Goal: Transaction & Acquisition: Obtain resource

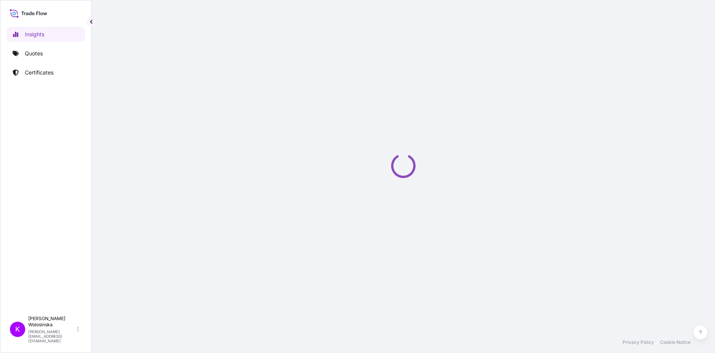
select select "2025"
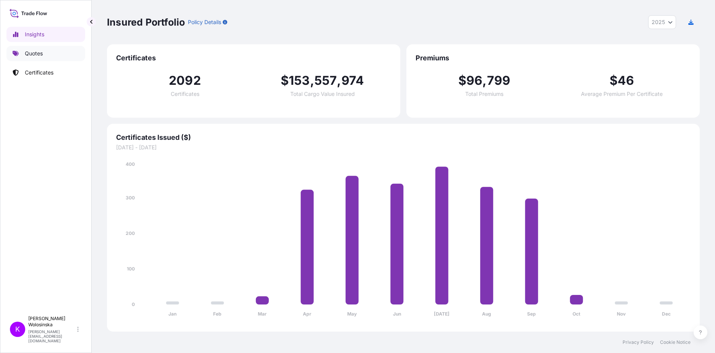
click at [56, 54] on link "Quotes" at bounding box center [45, 53] width 79 height 15
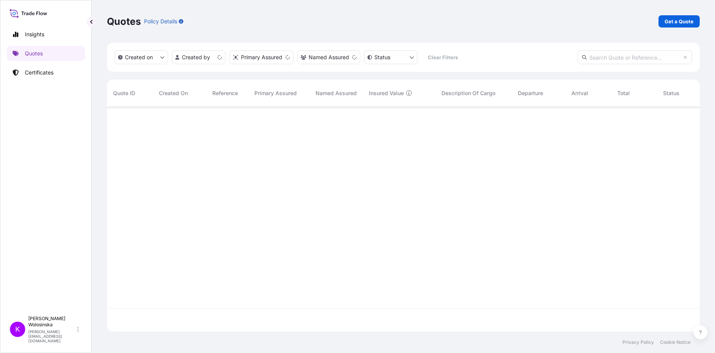
scroll to position [223, 587]
click at [677, 20] on p "Get a Quote" at bounding box center [679, 22] width 29 height 8
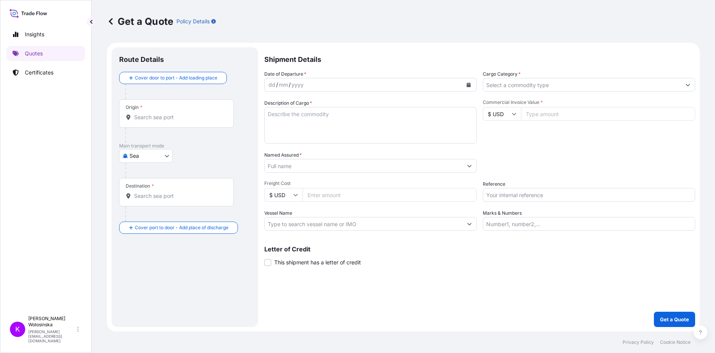
click at [140, 160] on body "Insights Quotes Certificates K Katarzyna Wolosinska katarzyna.wolosinska@ligent…" at bounding box center [357, 176] width 715 height 353
click at [143, 186] on span "Road" at bounding box center [140, 190] width 13 height 8
select select "Road"
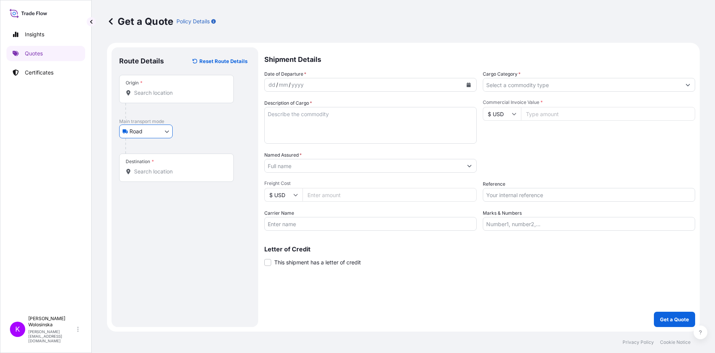
click at [151, 86] on div "Origin *" at bounding box center [176, 89] width 115 height 28
click at [151, 89] on input "Origin *" at bounding box center [179, 93] width 90 height 8
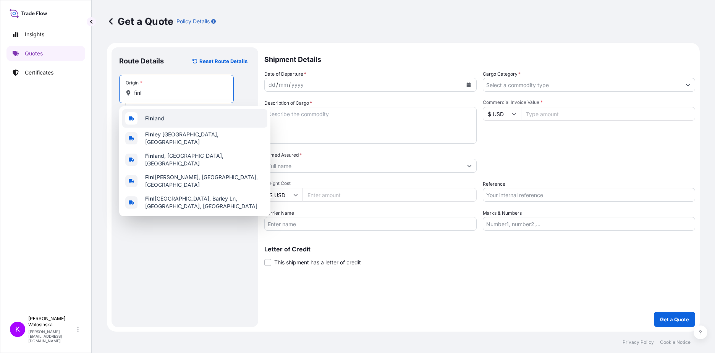
click at [180, 113] on div "Finl and" at bounding box center [194, 118] width 145 height 18
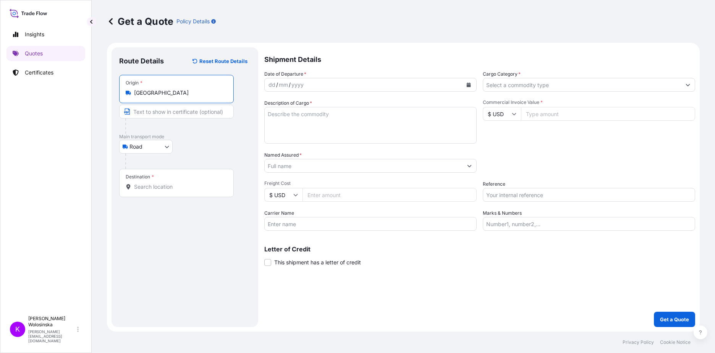
type input "Finland"
click at [161, 188] on input "Destination *" at bounding box center [179, 187] width 90 height 8
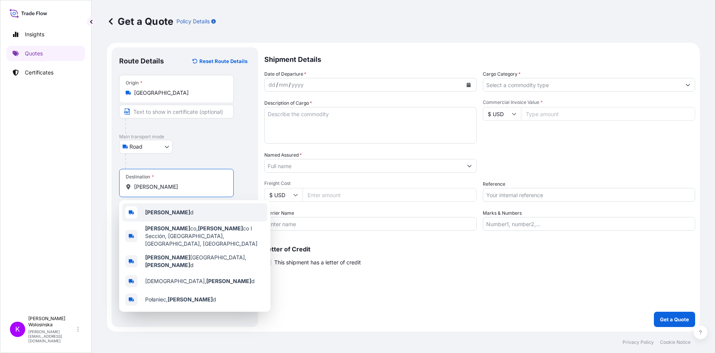
click at [177, 208] on div "Polan d" at bounding box center [194, 212] width 145 height 18
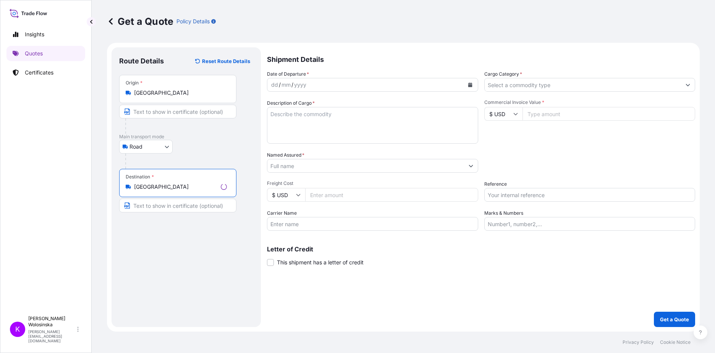
type input "Poland"
click at [471, 81] on button "Calendar" at bounding box center [470, 85] width 12 height 12
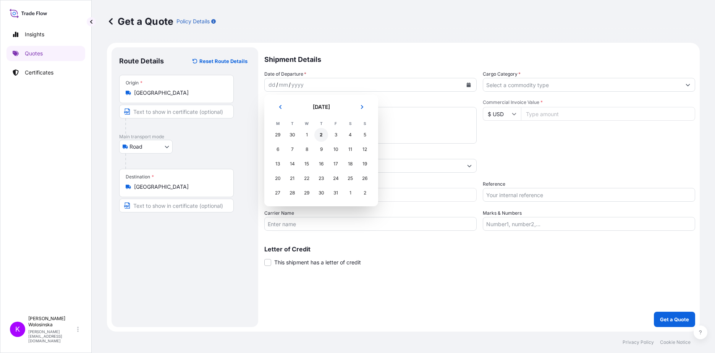
click at [322, 136] on div "2" at bounding box center [321, 135] width 14 height 14
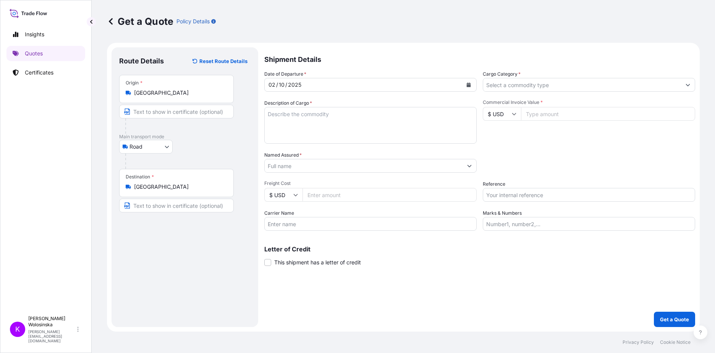
click at [529, 88] on input "Cargo Category *" at bounding box center [582, 85] width 198 height 14
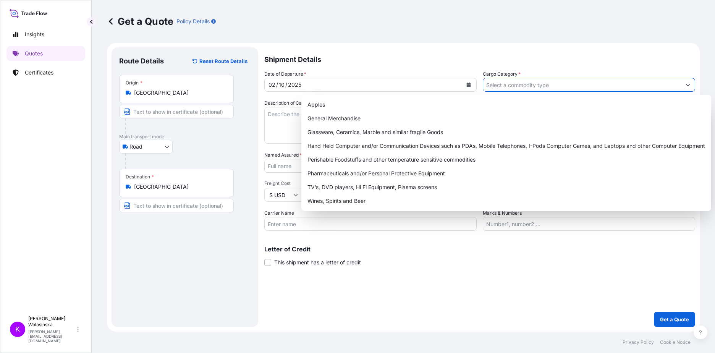
paste input "GAX2510000016"
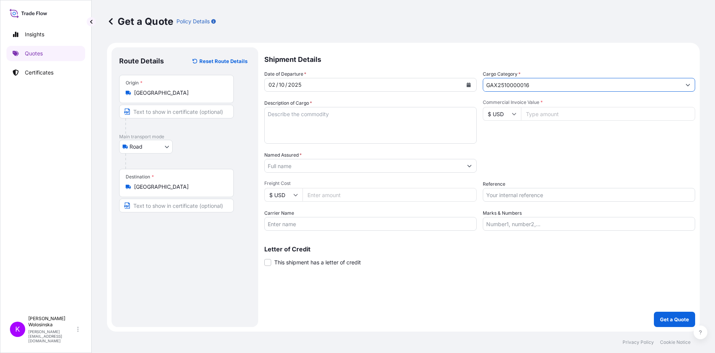
type input "GAX2510000016"
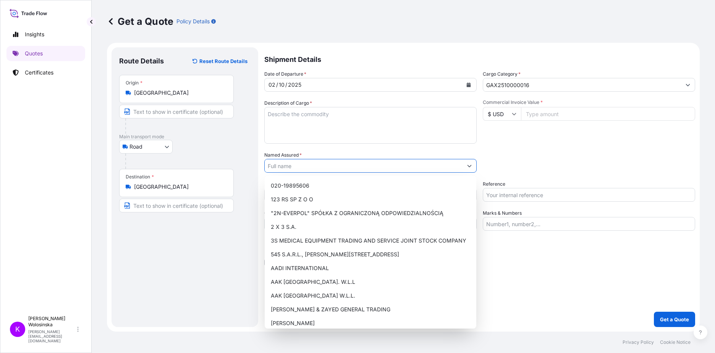
click at [344, 163] on input "Named Assured *" at bounding box center [364, 166] width 198 height 14
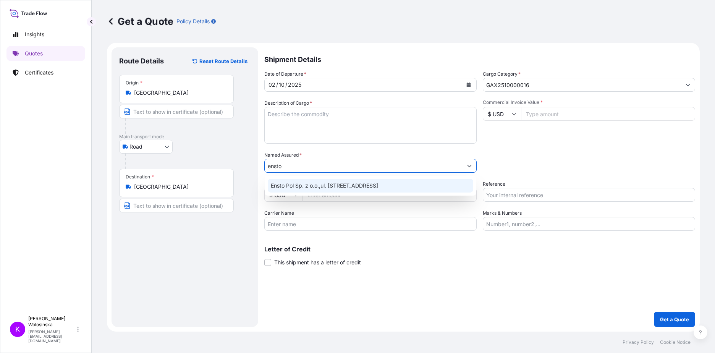
click at [348, 181] on div "Ensto Pol Sp. z o.o.,ul. Energetyczna 1 80-180 Kowale" at bounding box center [371, 186] width 206 height 14
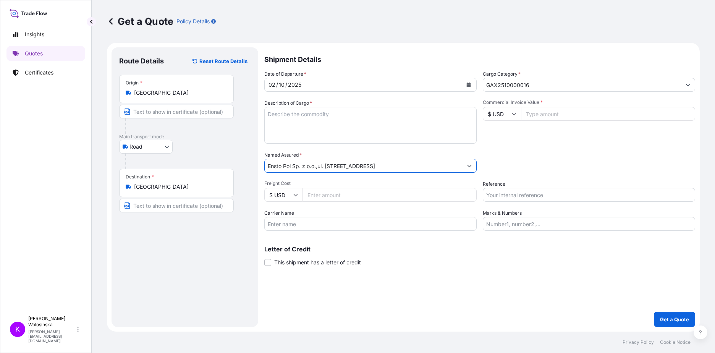
type input "Ensto Pol Sp. z o.o.,ul. Energetyczna 1 80-180 Kowale"
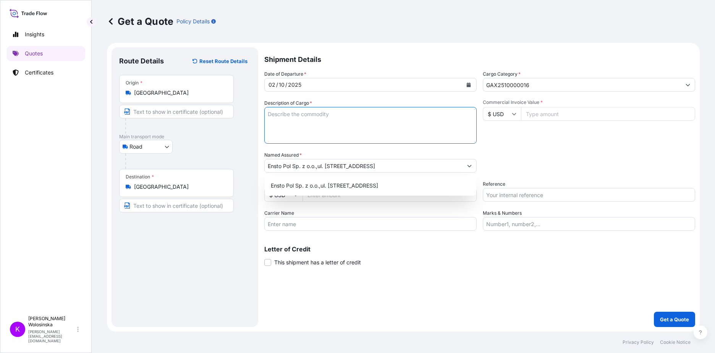
click at [306, 121] on textarea "Description of Cargo *" at bounding box center [370, 125] width 212 height 37
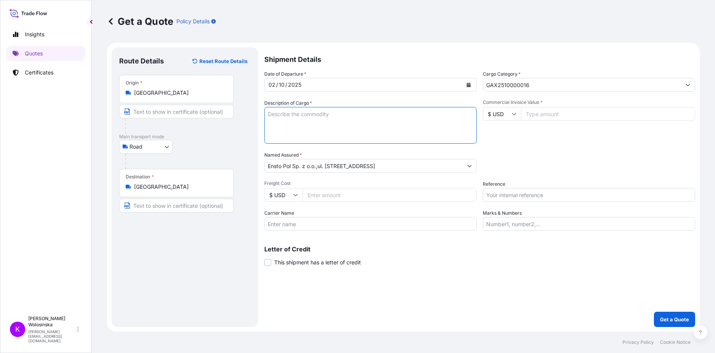
paste textarea "Phase Balancer PB50A-3P-200ADV"
type textarea "Phase Balancer PB50A-3P-200ADV"
click at [511, 114] on input "$ USD" at bounding box center [502, 114] width 38 height 14
click at [502, 130] on div "€ EUR" at bounding box center [502, 135] width 32 height 15
type input "€ EUR"
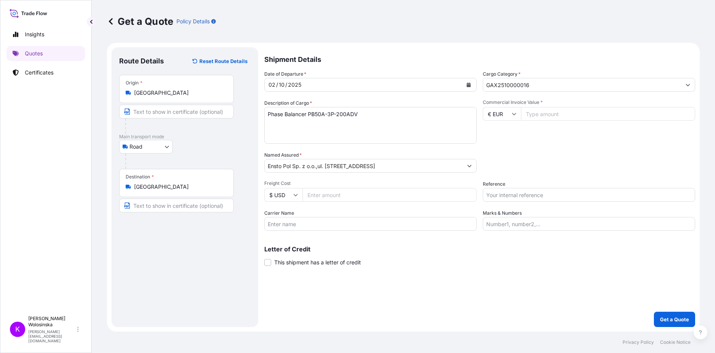
click at [543, 112] on input "Commercial Invoice Value *" at bounding box center [608, 114] width 174 height 14
type input "83000"
click at [511, 192] on input "Reference" at bounding box center [589, 195] width 212 height 14
paste input "GAX2510000016"
type input "GAX2510000016"
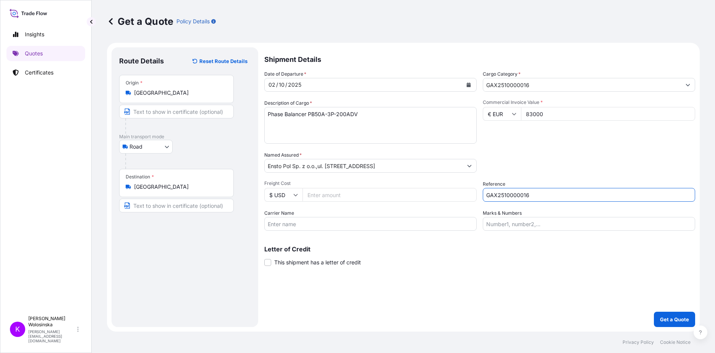
click at [531, 156] on div "Packing Category Type to search a container mode Please select a primary mode o…" at bounding box center [589, 161] width 212 height 21
click at [677, 317] on p "Get a Quote" at bounding box center [674, 320] width 29 height 8
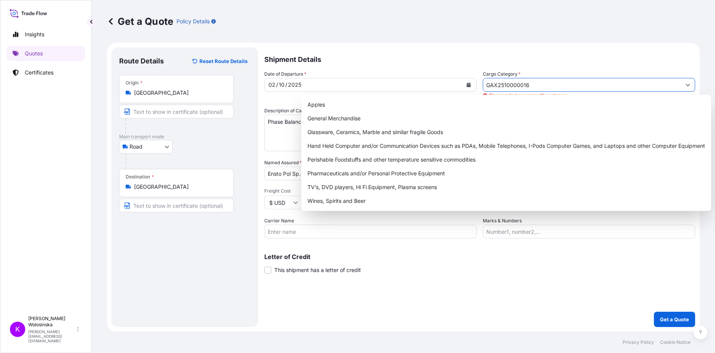
drag, startPoint x: 536, startPoint y: 85, endPoint x: 451, endPoint y: 86, distance: 85.6
click at [451, 85] on div "Date of Departure * 02 / 10 / 2025 Cargo Category * GAX2510000016 Please select…" at bounding box center [479, 154] width 431 height 168
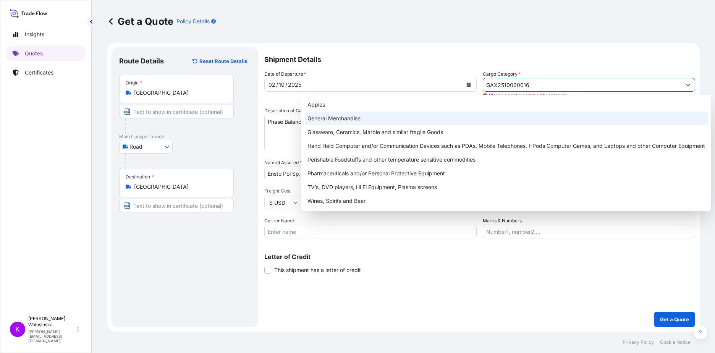
click at [379, 117] on div "General Merchandise" at bounding box center [507, 119] width 404 height 14
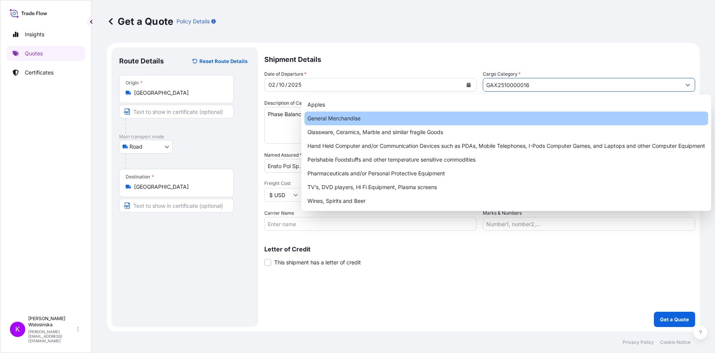
type input "General Merchandise"
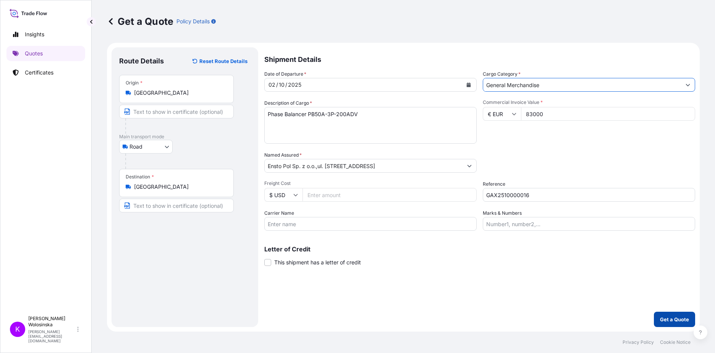
click at [675, 320] on p "Get a Quote" at bounding box center [674, 320] width 29 height 8
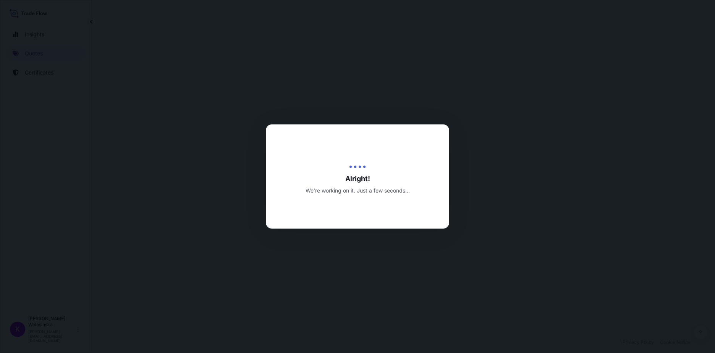
select select "Road"
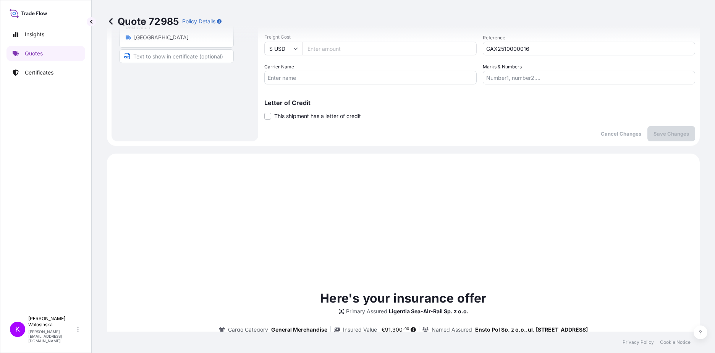
scroll to position [262, 0]
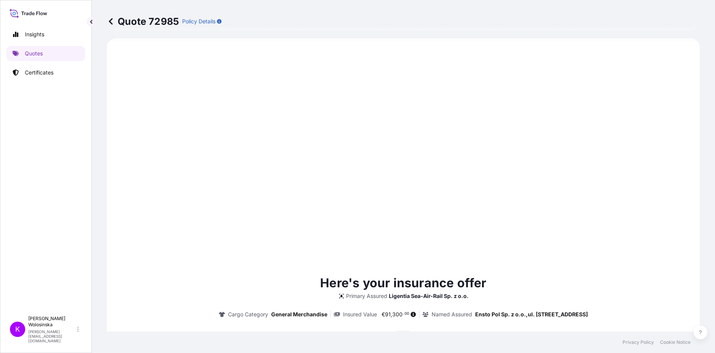
type input "02/10/2025"
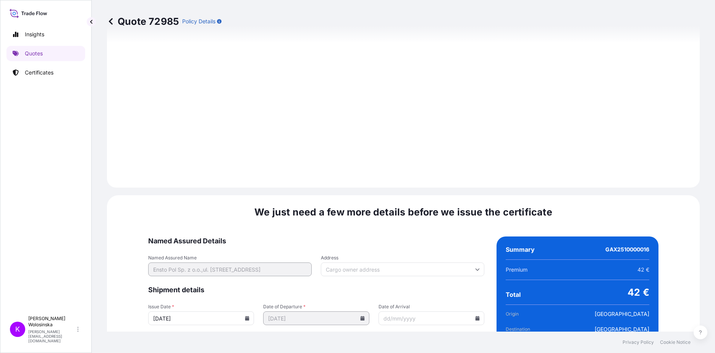
scroll to position [797, 0]
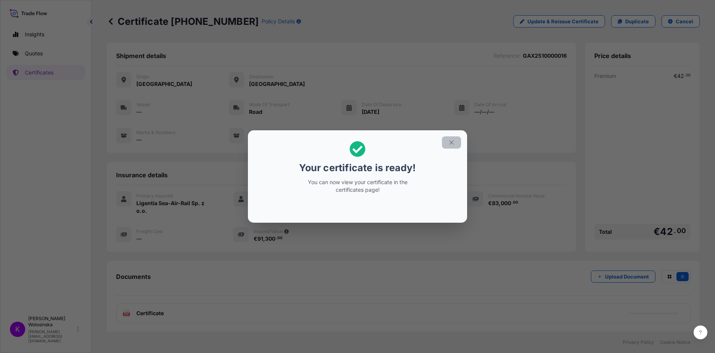
click at [454, 145] on icon "button" at bounding box center [451, 142] width 7 height 7
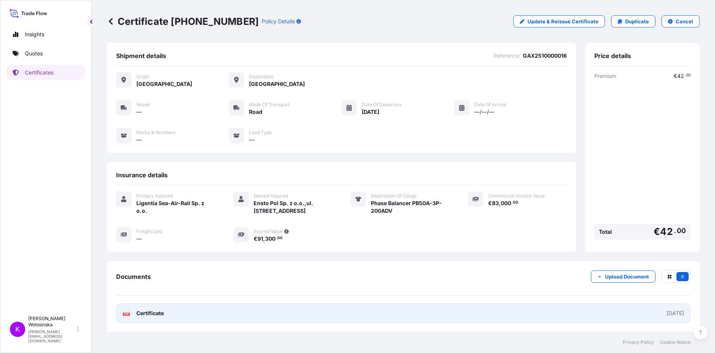
click at [506, 323] on link "PDF Certificate 2025-10-02" at bounding box center [403, 313] width 575 height 20
